Goal: Task Accomplishment & Management: Manage account settings

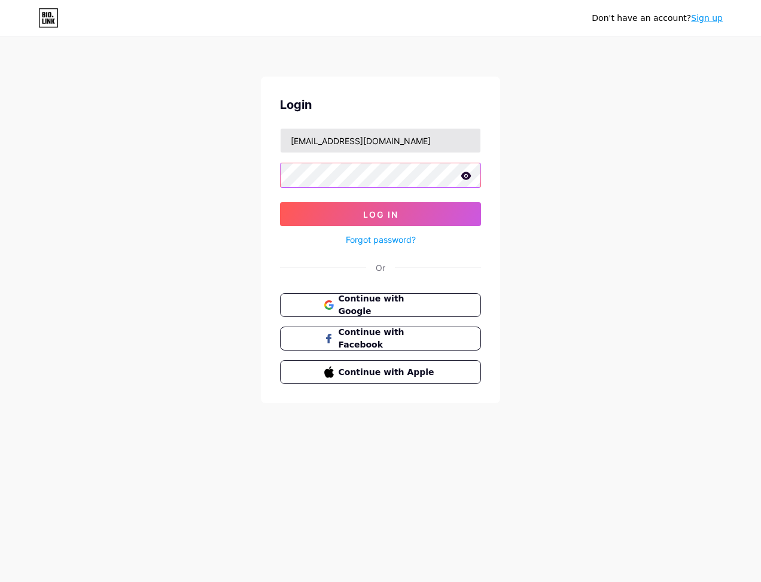
click at [280, 202] on button "Log In" at bounding box center [380, 214] width 201 height 24
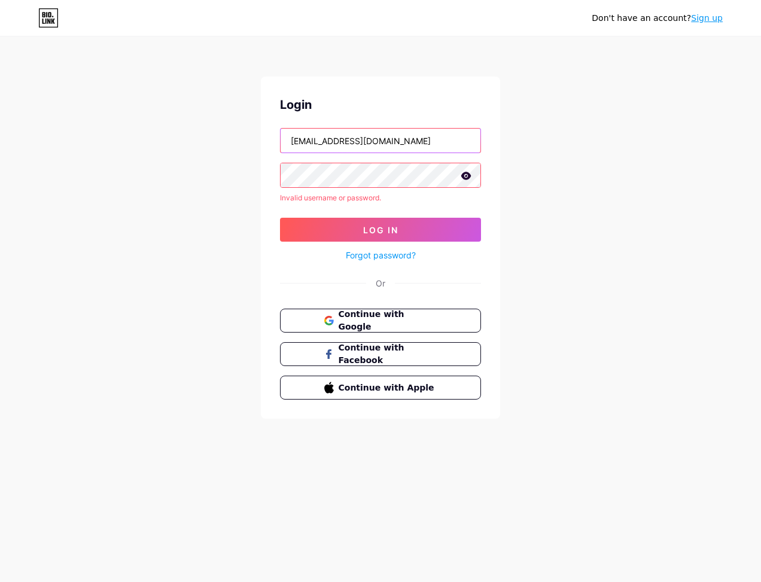
click at [428, 141] on input "[EMAIL_ADDRESS][DOMAIN_NAME]" at bounding box center [381, 141] width 200 height 24
click at [280, 218] on button "Log In" at bounding box center [380, 230] width 201 height 24
type input "estagiosiq"
click at [280, 218] on button "Log In" at bounding box center [380, 230] width 201 height 24
click at [470, 178] on icon at bounding box center [466, 176] width 11 height 8
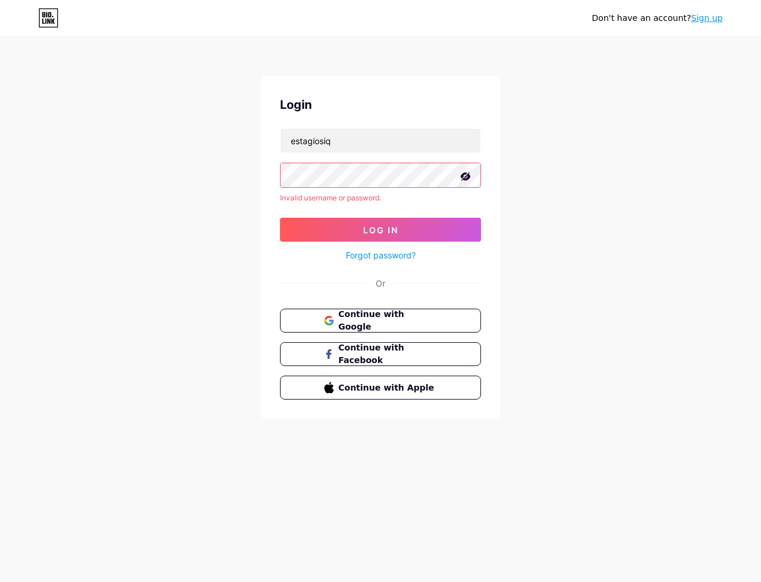
click at [470, 178] on icon at bounding box center [466, 177] width 12 height 12
click at [360, 137] on input "estagiosiq" at bounding box center [381, 141] width 200 height 24
click at [363, 142] on input "estagiosiq" at bounding box center [381, 141] width 200 height 24
click at [373, 226] on span "Log In" at bounding box center [380, 230] width 35 height 10
click at [468, 175] on icon at bounding box center [466, 176] width 11 height 8
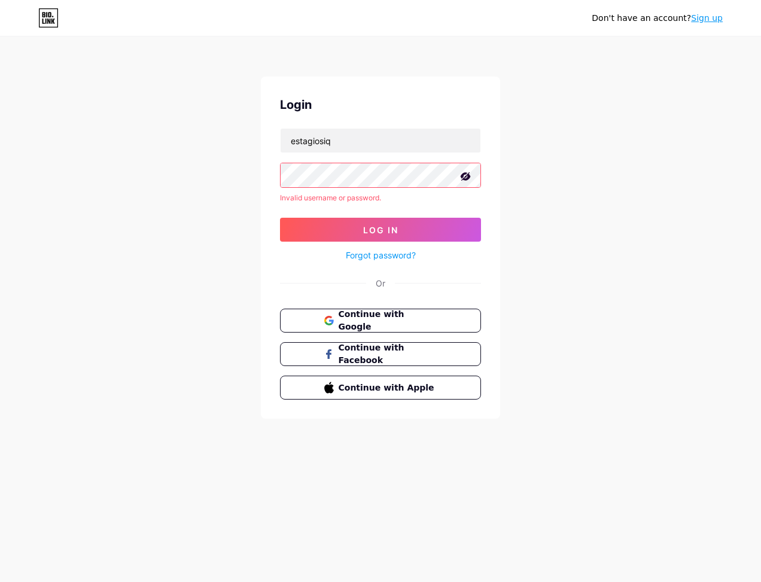
click at [468, 175] on icon at bounding box center [466, 176] width 10 height 8
